Goal: Information Seeking & Learning: Learn about a topic

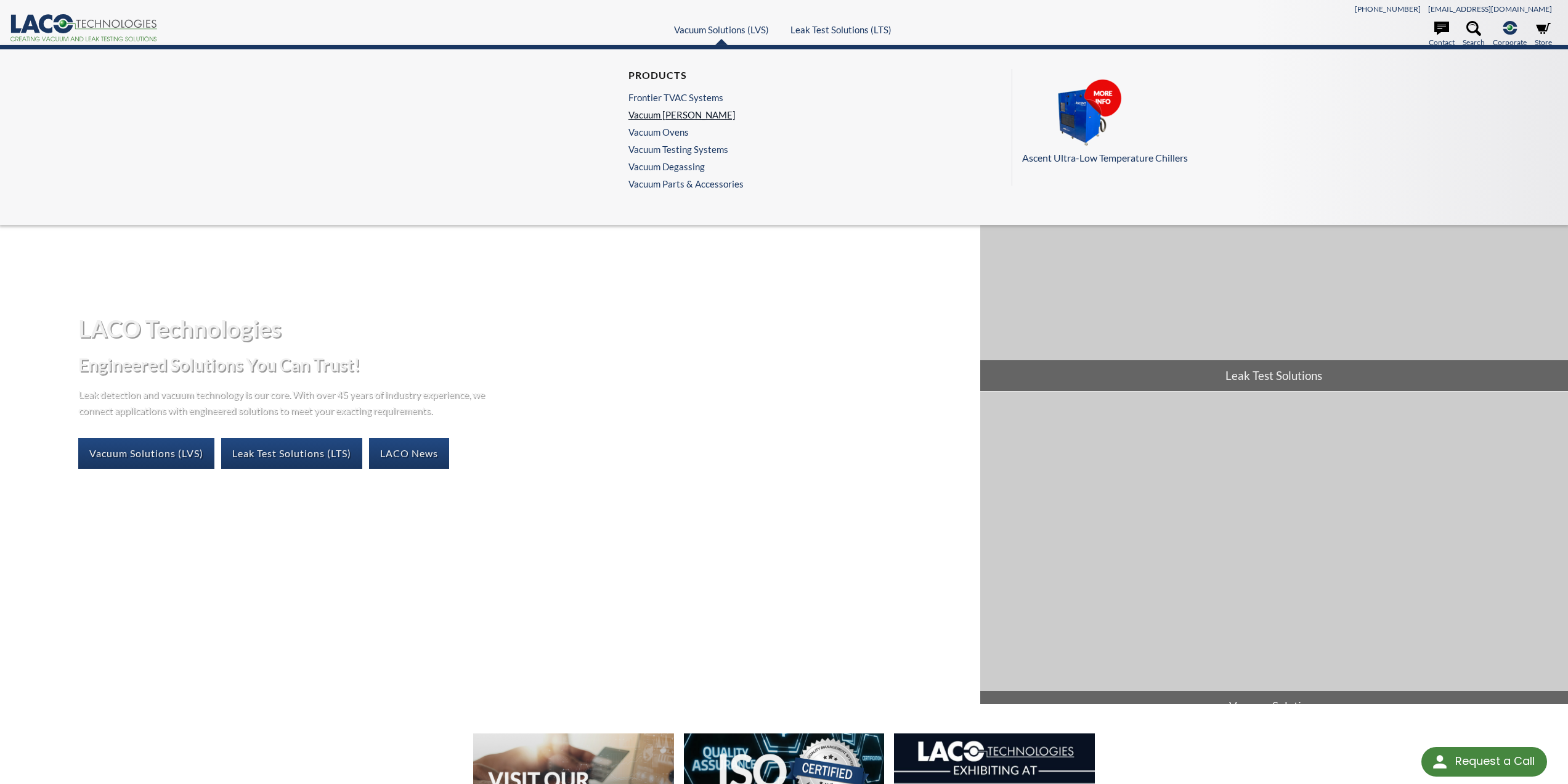
click at [677, 111] on link "Vacuum Chambers" at bounding box center [683, 115] width 109 height 11
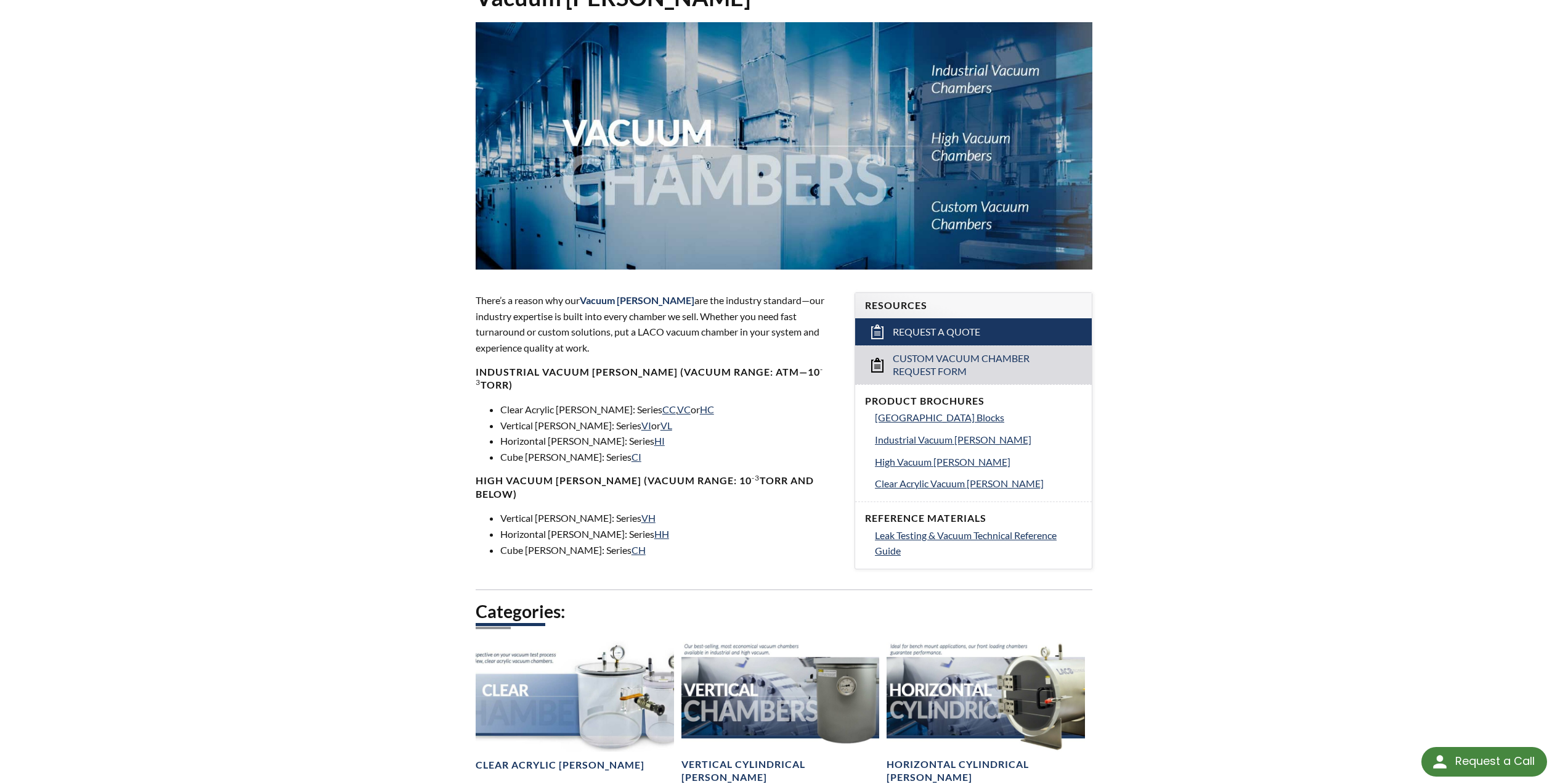
scroll to position [185, 0]
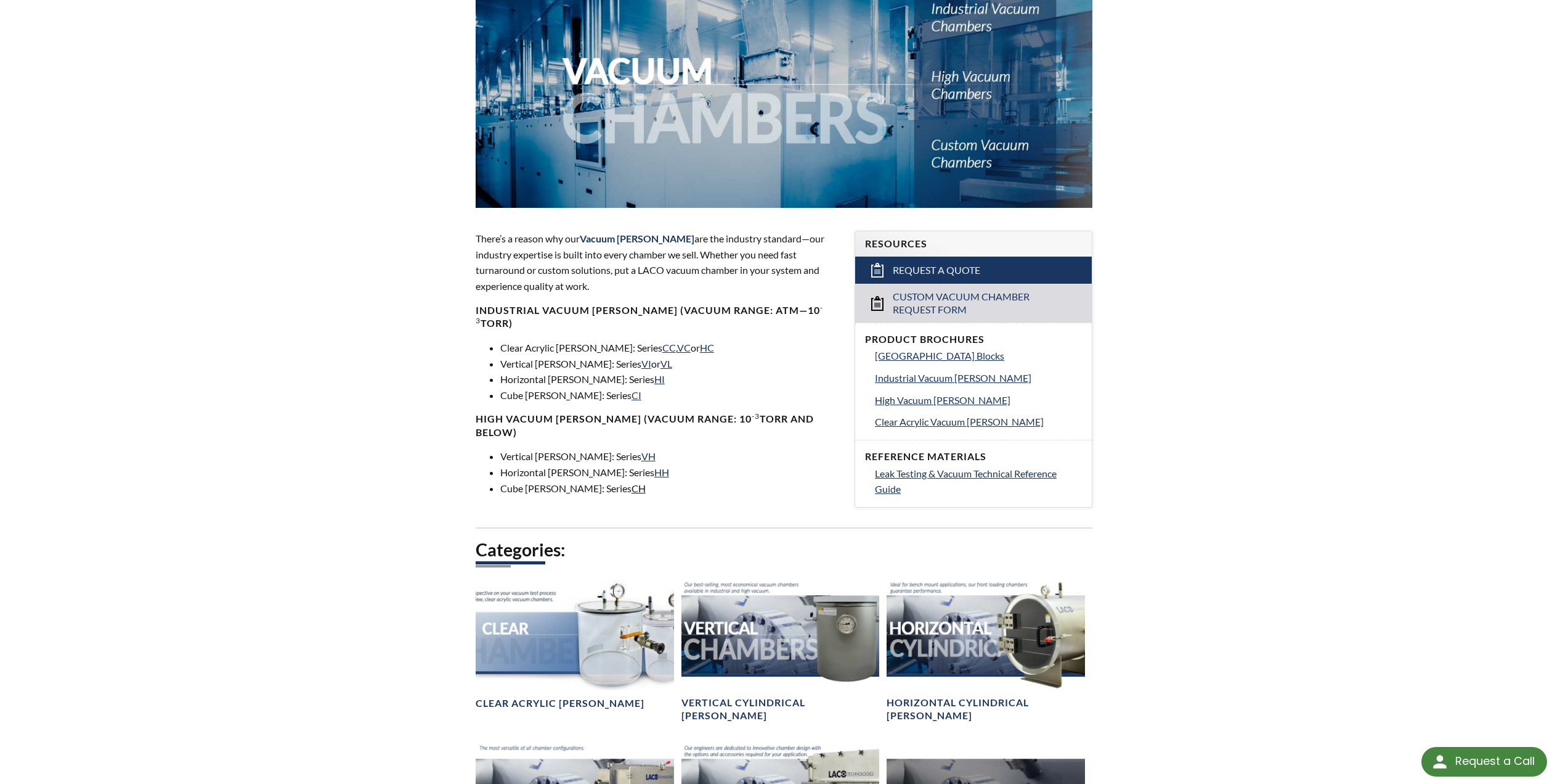
click at [631, 482] on link "CH" at bounding box center [638, 488] width 14 height 12
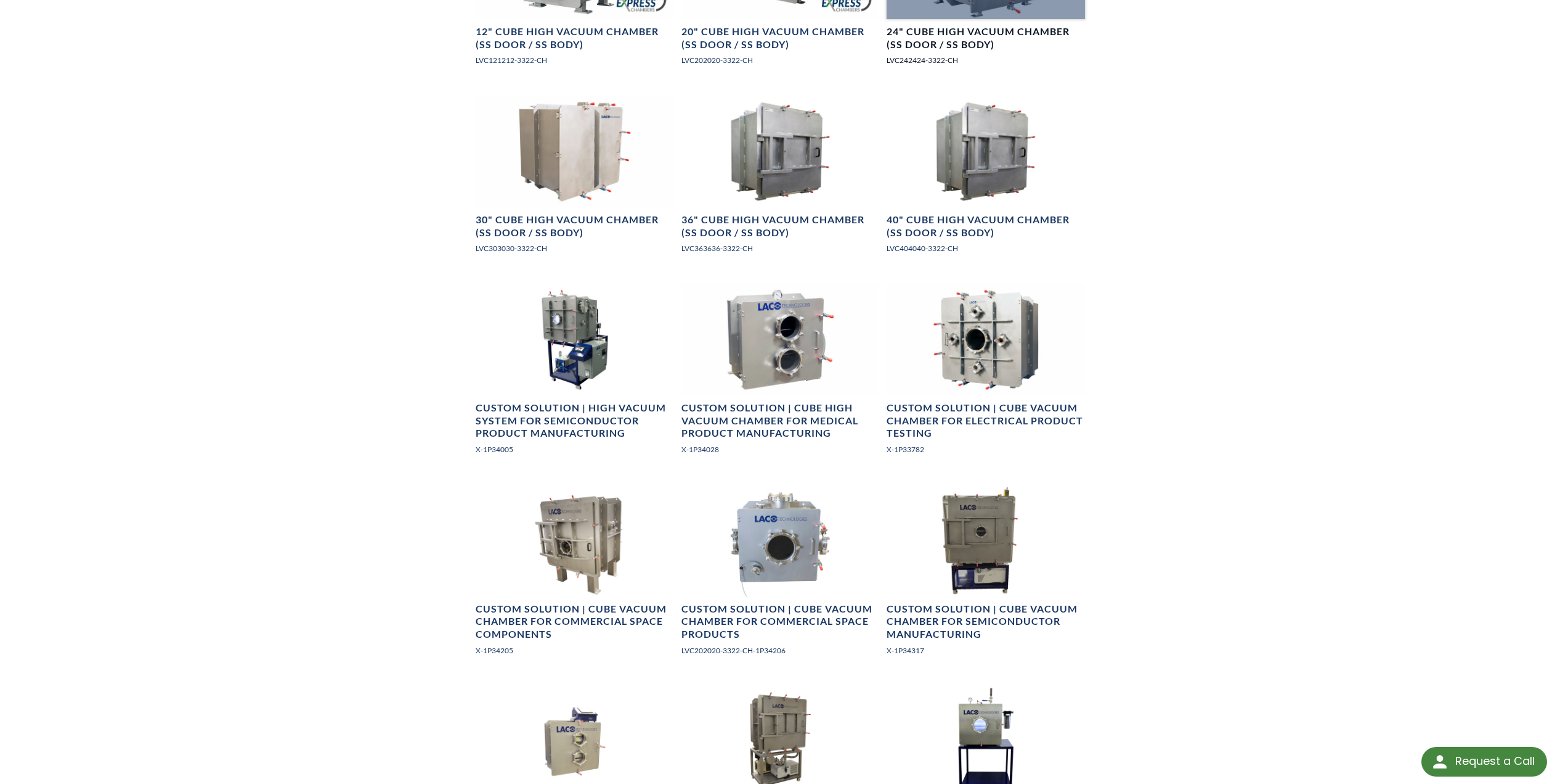
scroll to position [987, 0]
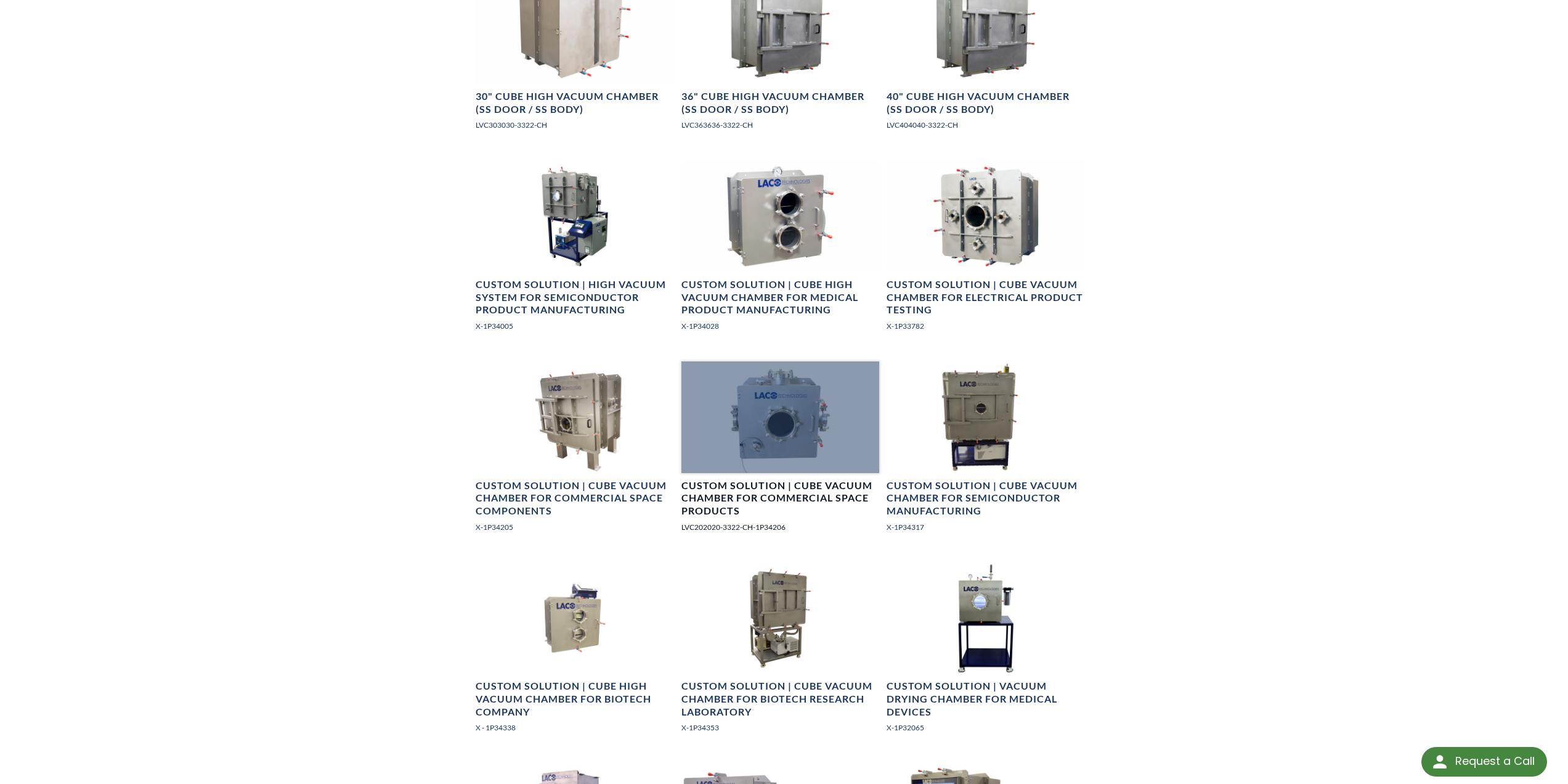
click at [824, 498] on h4 "Custom Solution | Cube Vacuum Chamber for Commercial Space Products" at bounding box center [781, 498] width 198 height 38
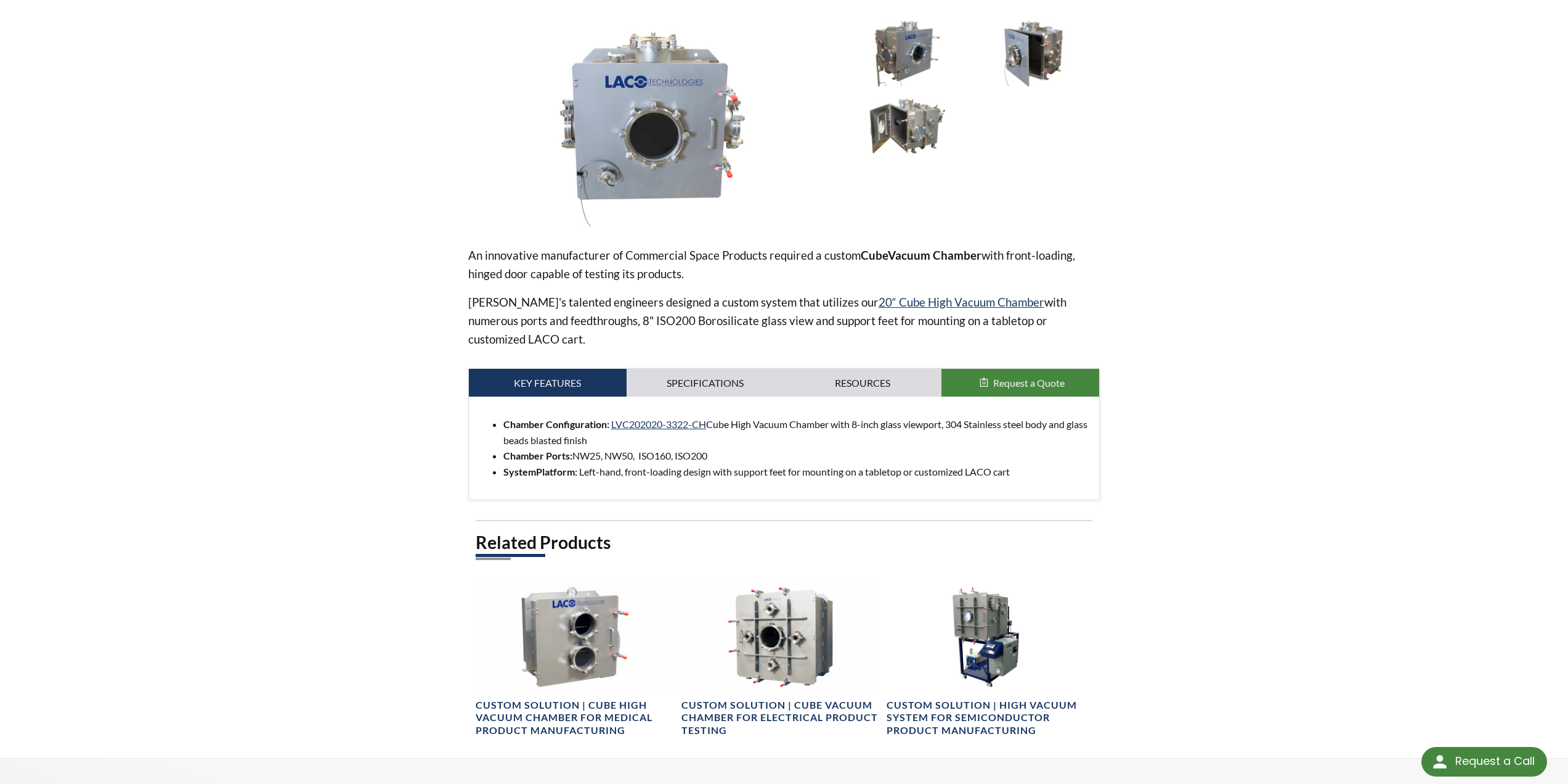
scroll to position [153, 0]
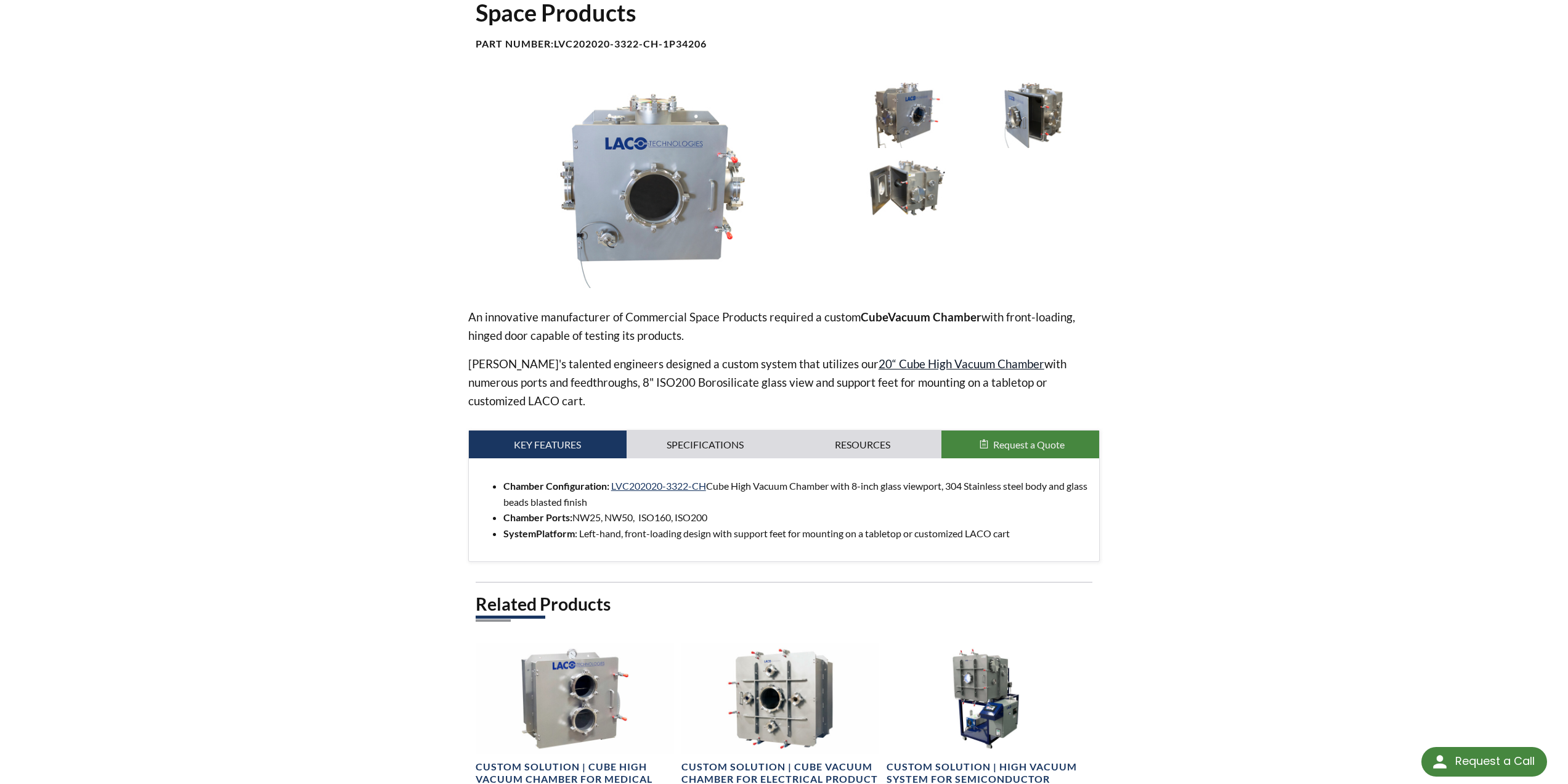
click at [879, 362] on link "20“ Cube High Vacuum Chamber" at bounding box center [962, 363] width 166 height 14
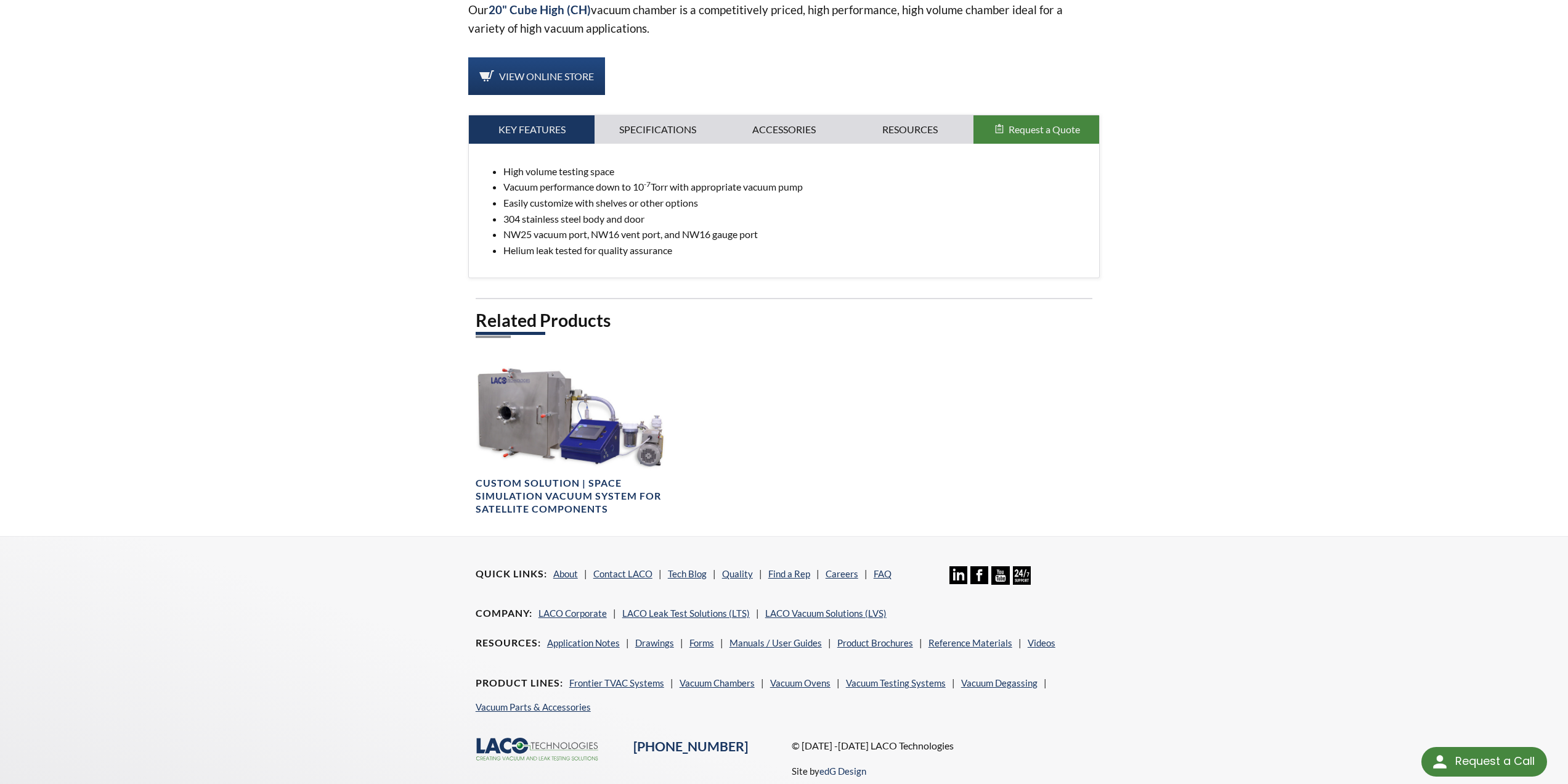
scroll to position [476, 0]
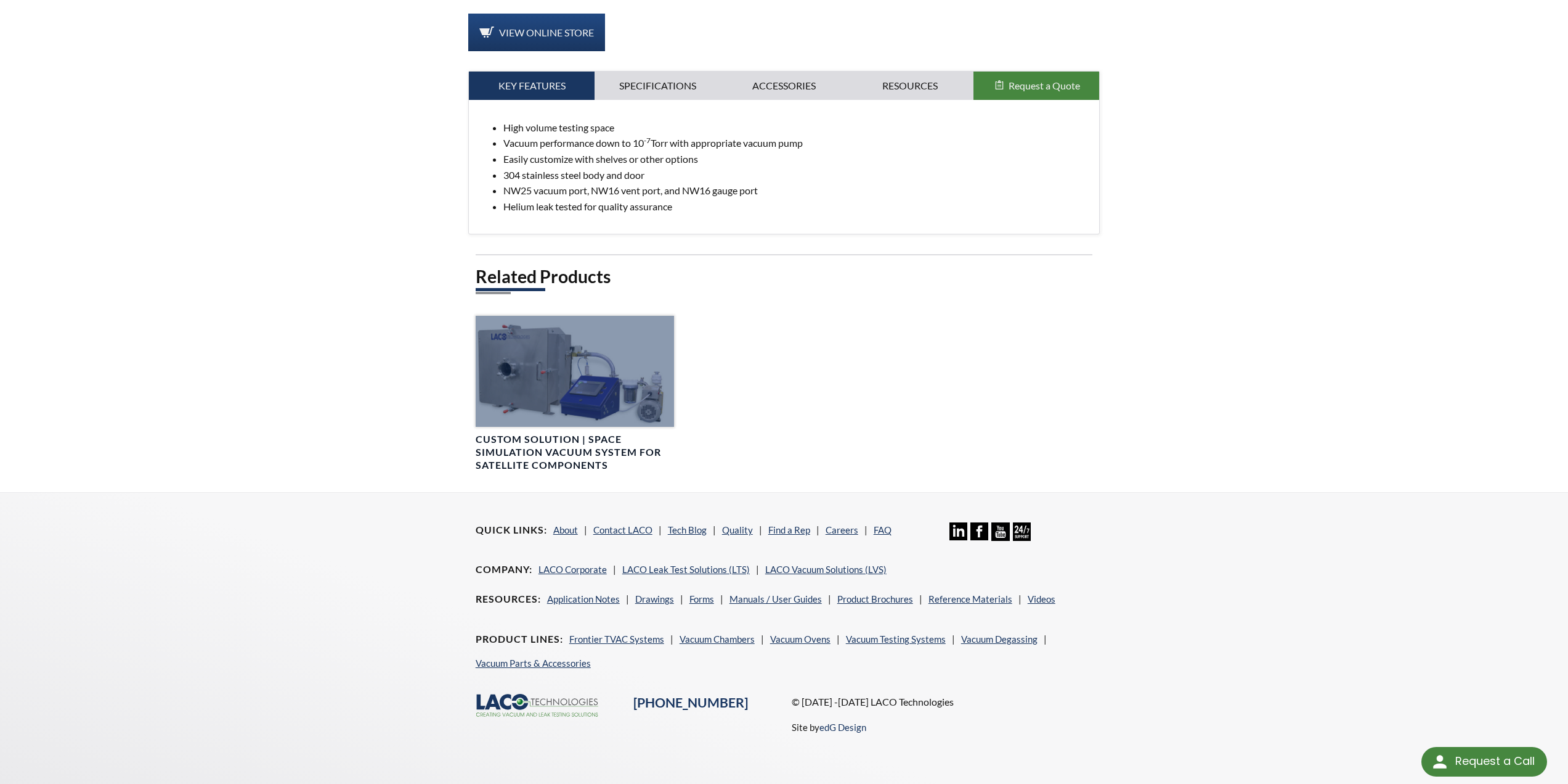
click at [585, 450] on h4 "Custom Solution | Space Simulation Vacuum System for Satellite Components" at bounding box center [574, 451] width 198 height 38
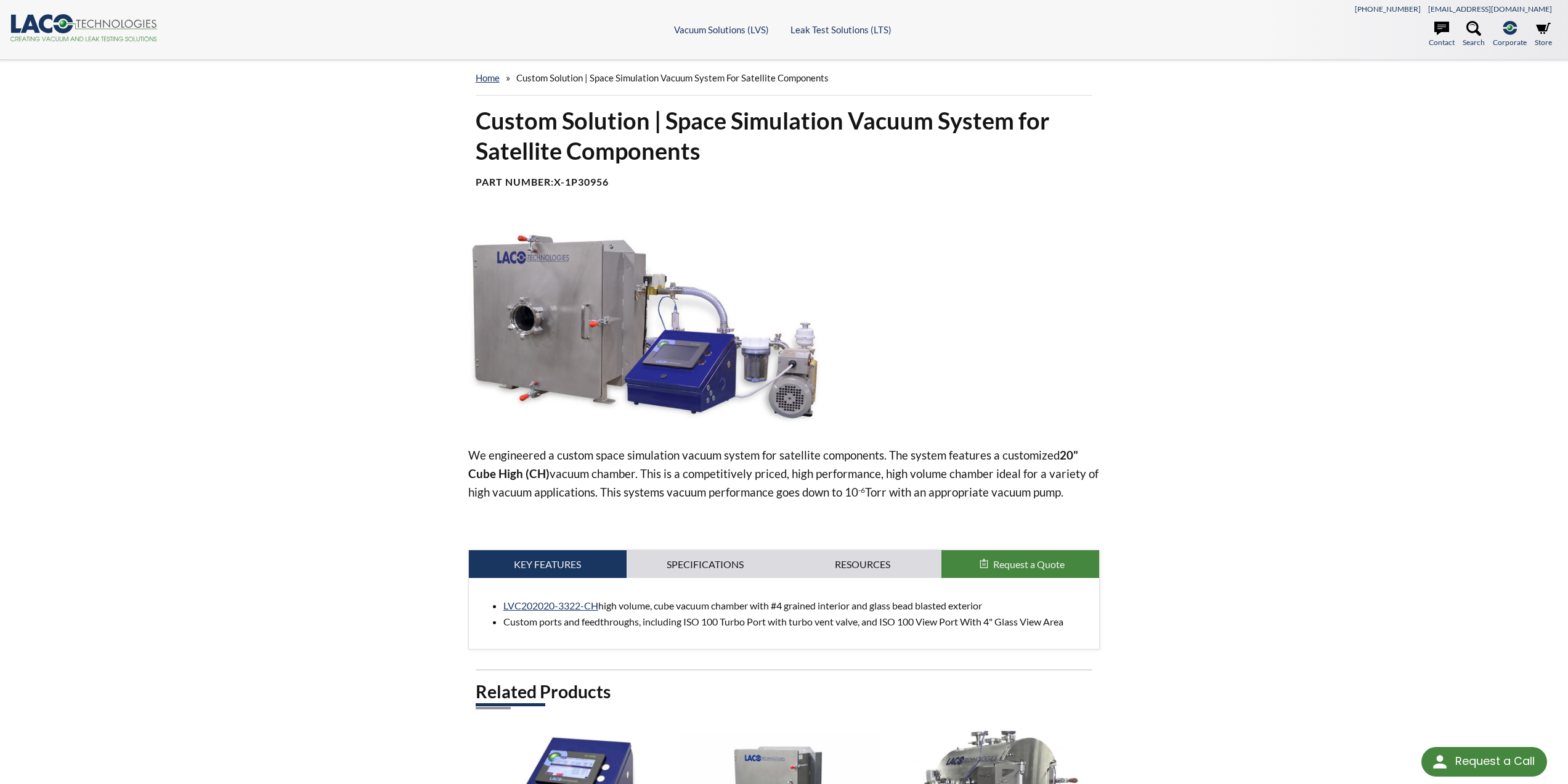
click at [849, 383] on div at bounding box center [973, 322] width 253 height 207
click at [612, 375] on img at bounding box center [653, 322] width 369 height 207
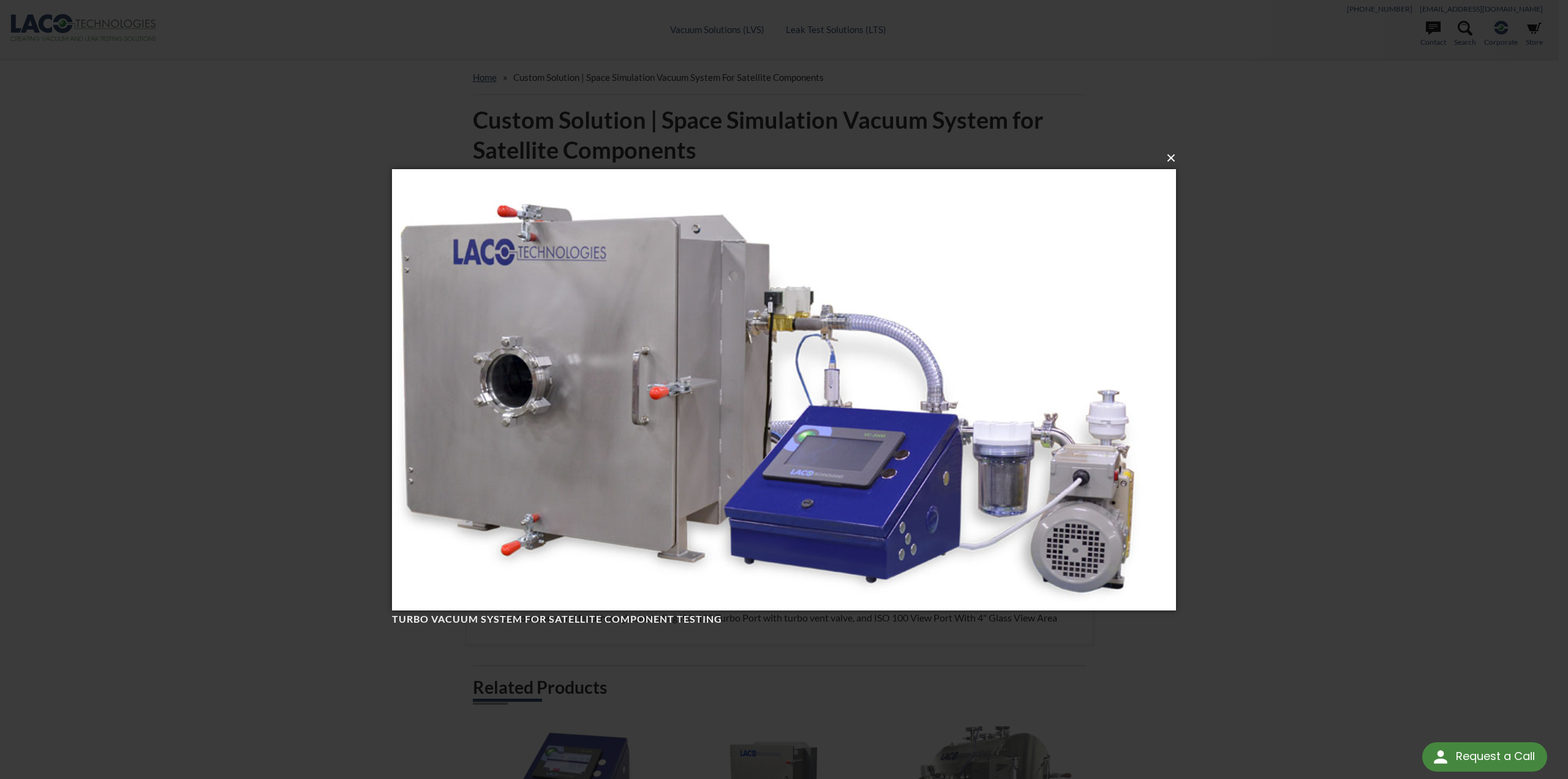
click at [1172, 158] on button "×" at bounding box center [787, 158] width 784 height 27
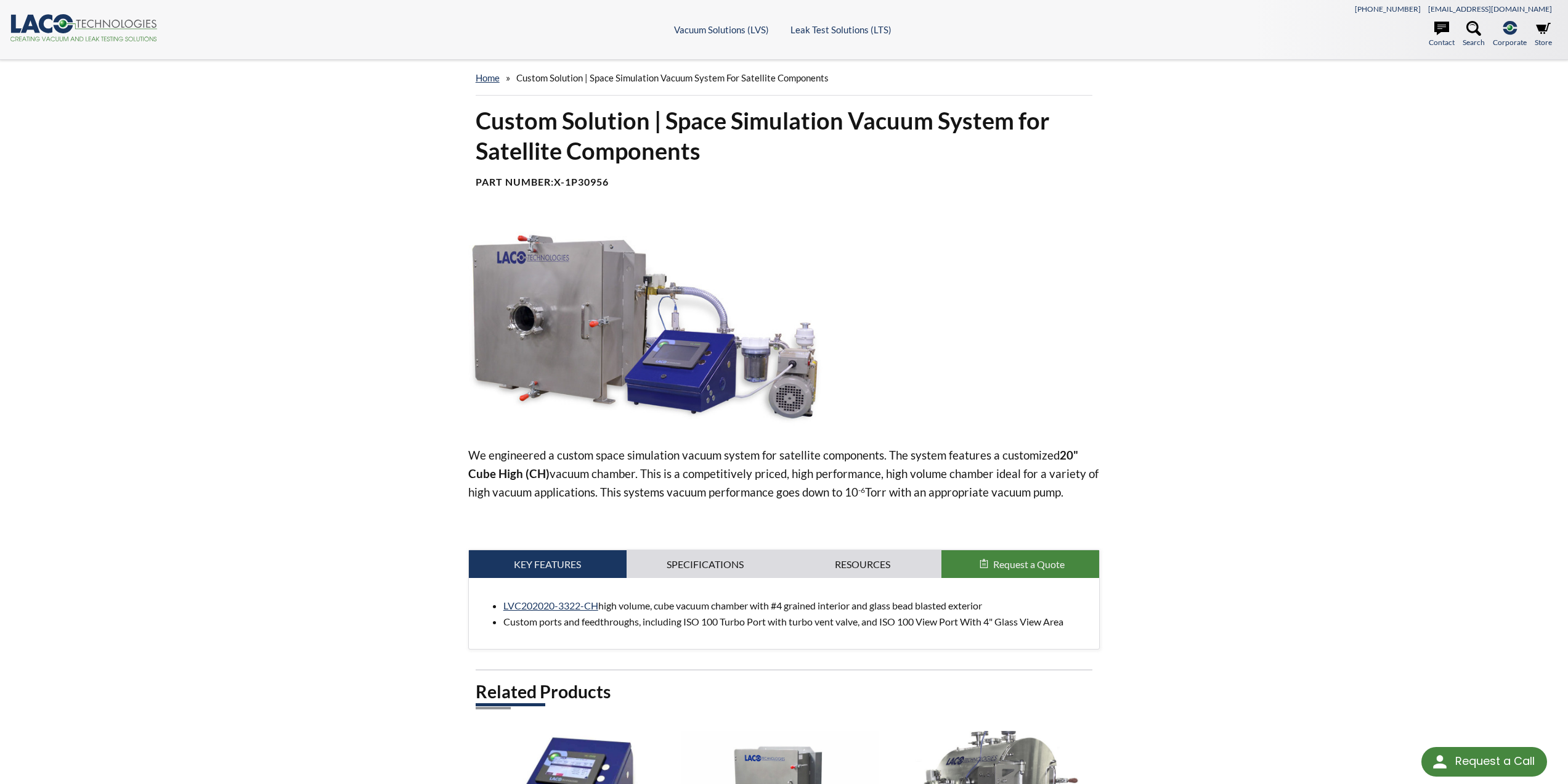
click at [999, 367] on div at bounding box center [973, 322] width 253 height 207
click at [680, 354] on img at bounding box center [653, 322] width 369 height 207
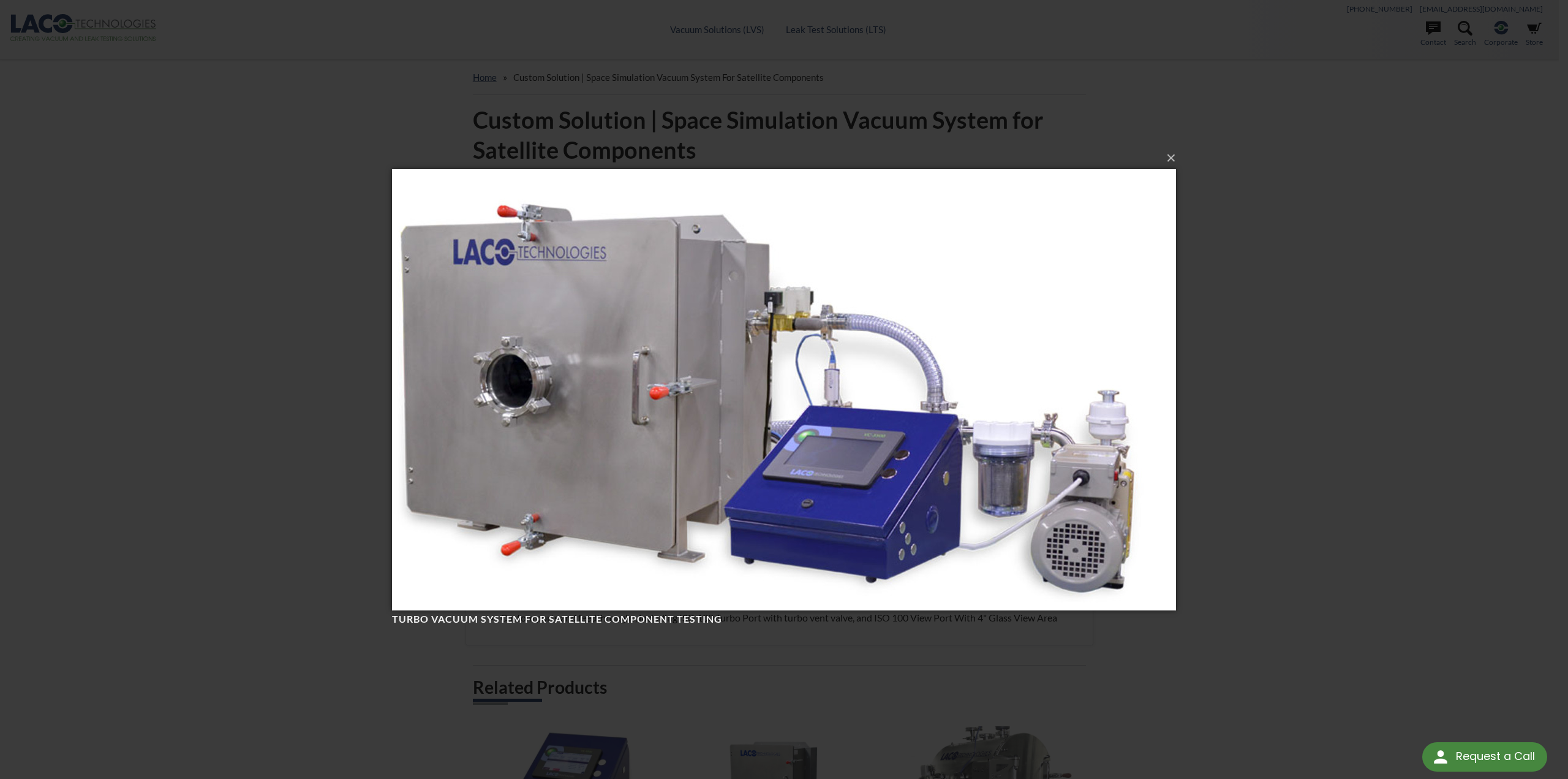
click at [853, 413] on img at bounding box center [784, 390] width 784 height 490
click at [1169, 160] on button "×" at bounding box center [787, 158] width 784 height 27
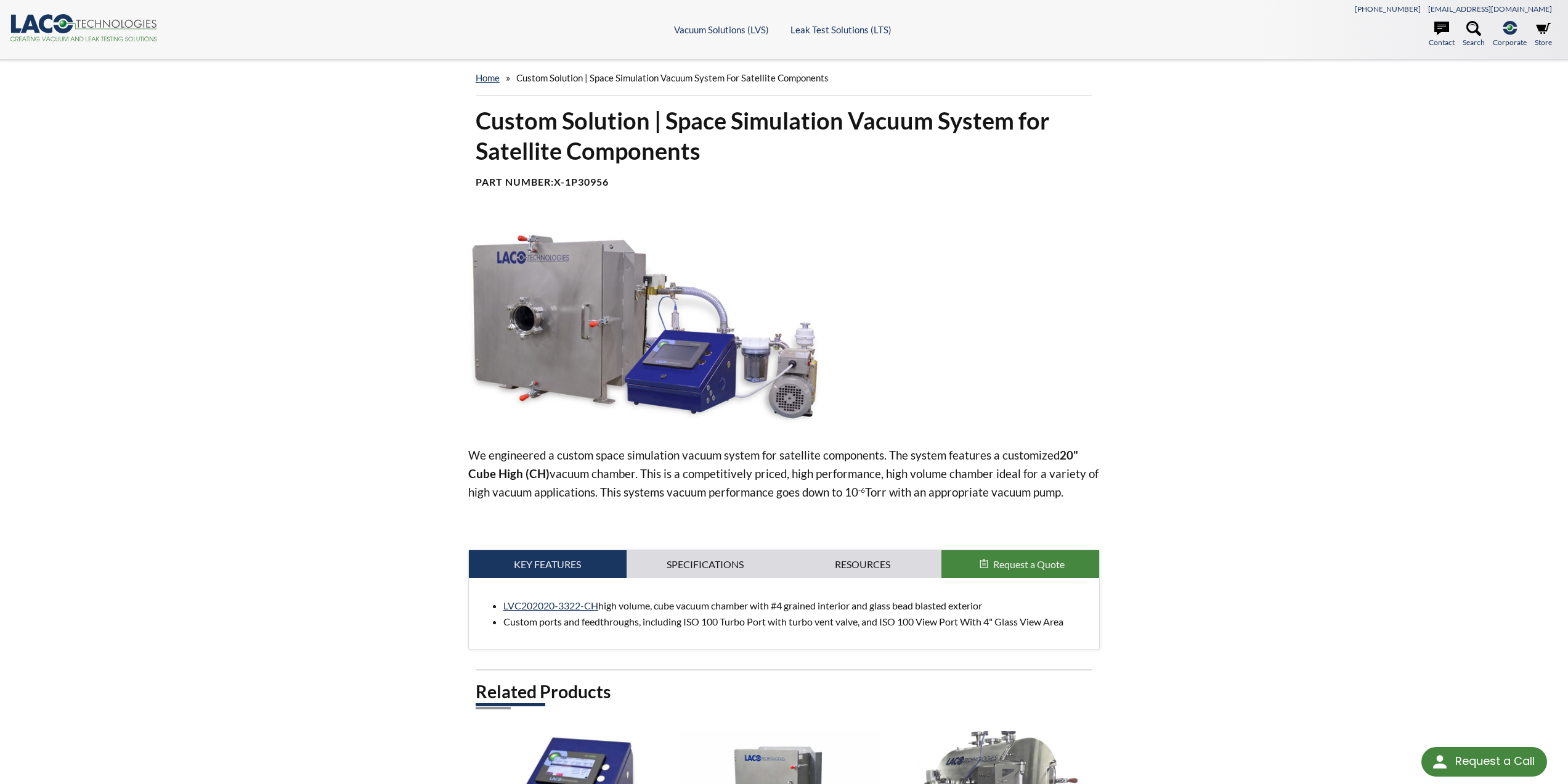
click at [1234, 313] on div "home » Custom Solution | Space Simulation Vacuum System for Satellite Component…" at bounding box center [784, 483] width 1568 height 848
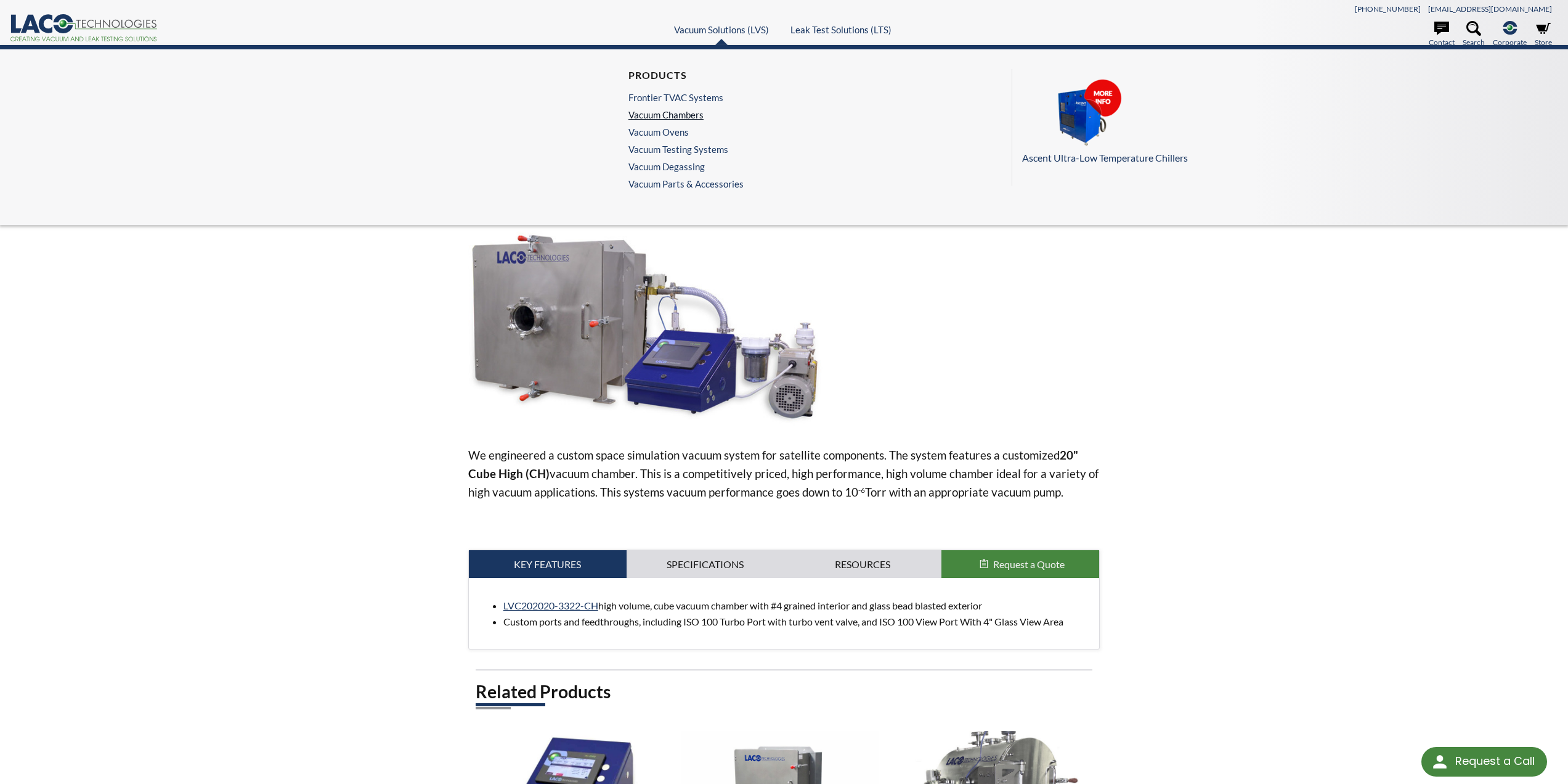
click at [681, 115] on link "Vacuum Chambers" at bounding box center [683, 115] width 109 height 11
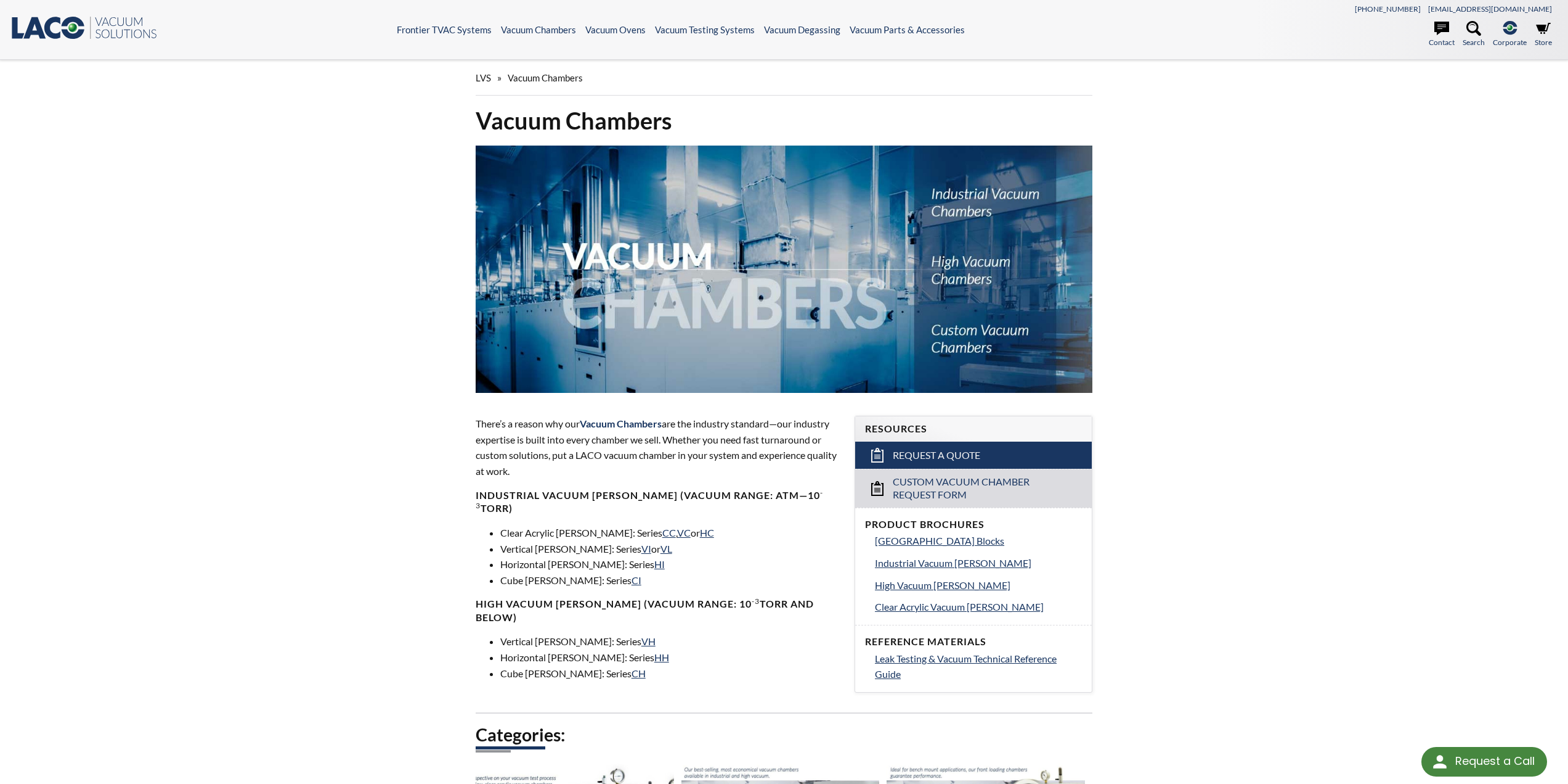
scroll to position [247, 0]
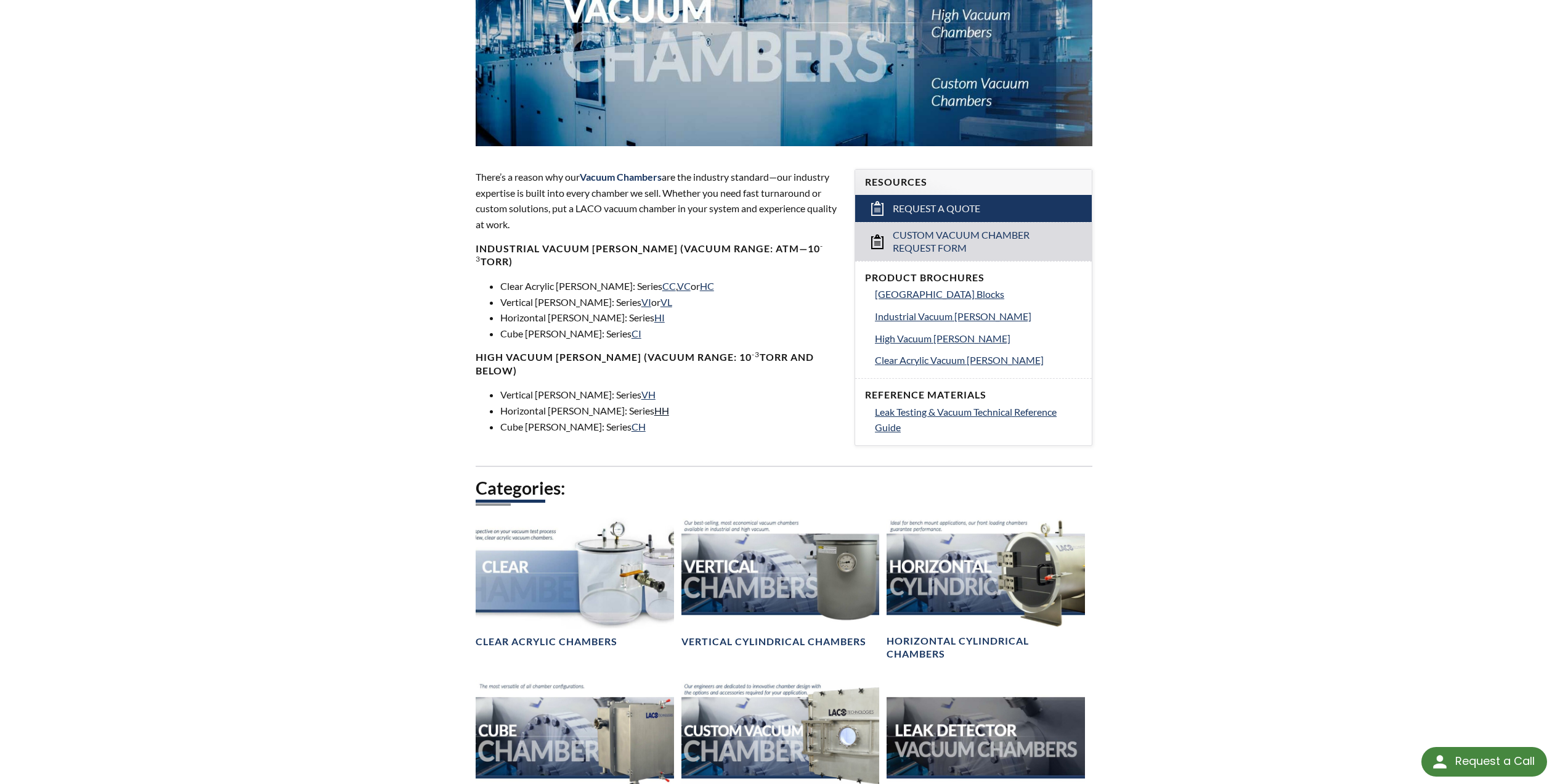
click at [655, 405] on link "HH" at bounding box center [662, 410] width 15 height 12
